Goal: Information Seeking & Learning: Understand process/instructions

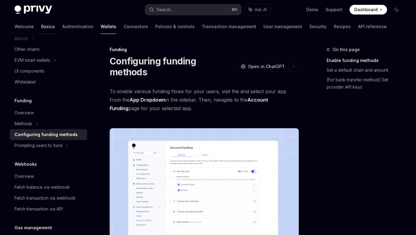
click at [41, 24] on link "Basics" at bounding box center [48, 26] width 14 height 14
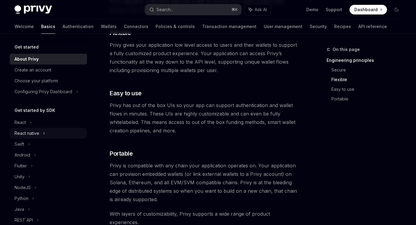
click at [27, 132] on div "React native" at bounding box center [26, 133] width 25 height 7
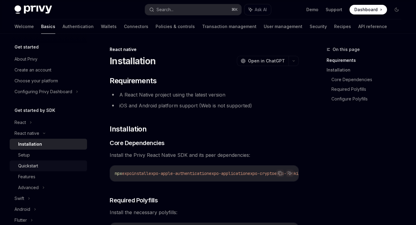
click at [34, 166] on div "Quickstart" at bounding box center [28, 165] width 20 height 7
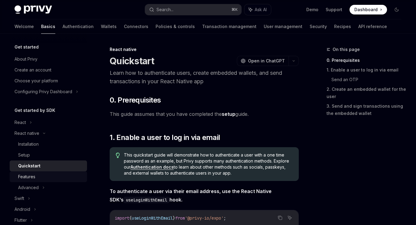
click at [45, 176] on div "Features" at bounding box center [50, 176] width 65 height 7
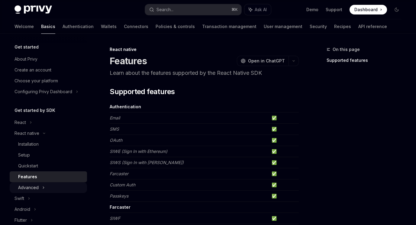
click at [40, 187] on div "Advanced" at bounding box center [48, 187] width 77 height 11
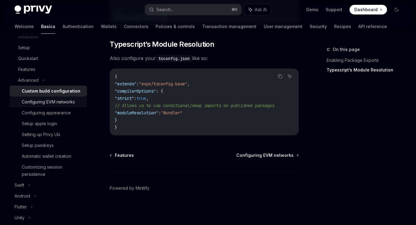
scroll to position [130, 0]
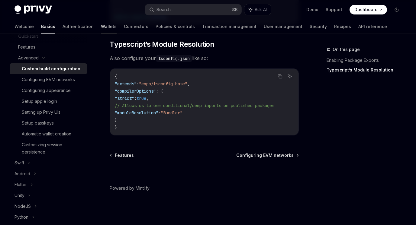
click at [101, 26] on link "Wallets" at bounding box center [109, 26] width 16 height 14
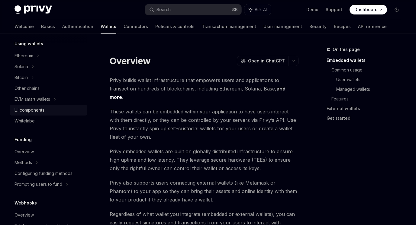
scroll to position [187, 0]
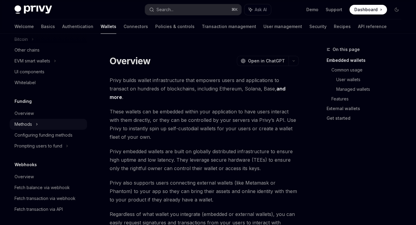
click at [26, 126] on div "Methods" at bounding box center [23, 124] width 18 height 7
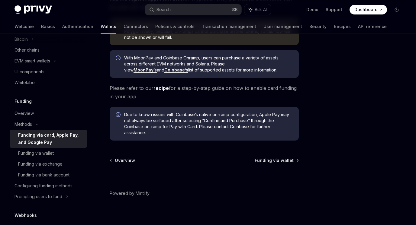
scroll to position [203, 0]
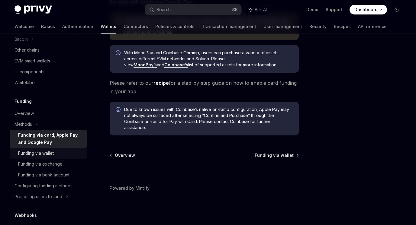
click at [50, 150] on div "Funding via wallet" at bounding box center [36, 153] width 36 height 7
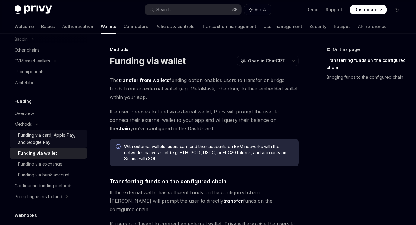
click at [47, 137] on div "Funding via card, Apple Pay, and Google Pay" at bounding box center [50, 139] width 65 height 14
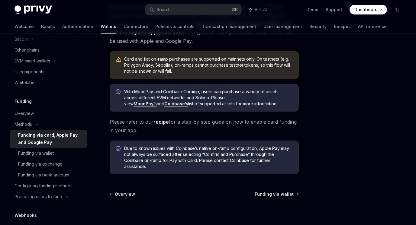
scroll to position [172, 0]
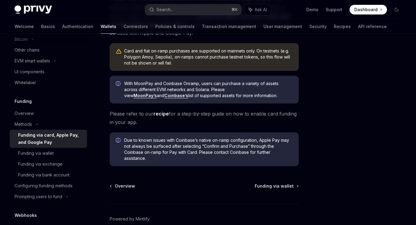
click at [161, 114] on link "recipe" at bounding box center [160, 114] width 15 height 6
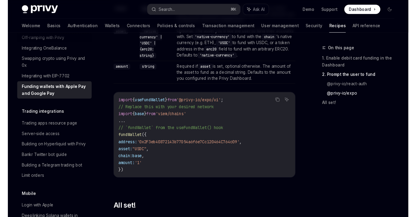
scroll to position [758, 0]
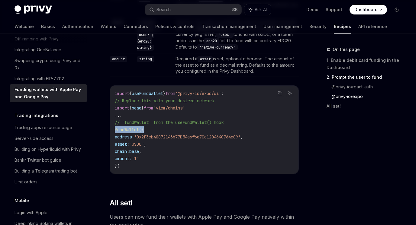
drag, startPoint x: 153, startPoint y: 128, endPoint x: 113, endPoint y: 131, distance: 40.5
click at [113, 131] on div "import { useFundWallet } from '@privy-io/expo/ui' ; // Replace this with your d…" at bounding box center [204, 130] width 188 height 88
copy span "fundWallet ({"
click at [150, 130] on code "import { useFundWallet } from '@privy-io/expo/ui' ; // Replace this with your d…" at bounding box center [204, 130] width 179 height 80
drag, startPoint x: 148, startPoint y: 130, endPoint x: 115, endPoint y: 129, distance: 33.5
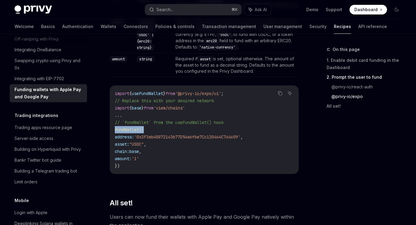
click at [115, 129] on code "import { useFundWallet } from '@privy-io/expo/ui' ; // Replace this with your d…" at bounding box center [204, 130] width 179 height 80
copy span "fundWallet ({"
type textarea "*"
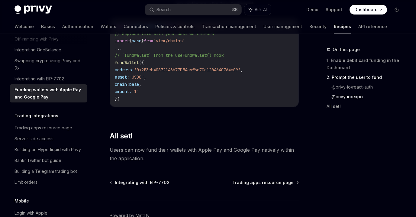
scroll to position [837, 0]
